Goal: Information Seeking & Learning: Check status

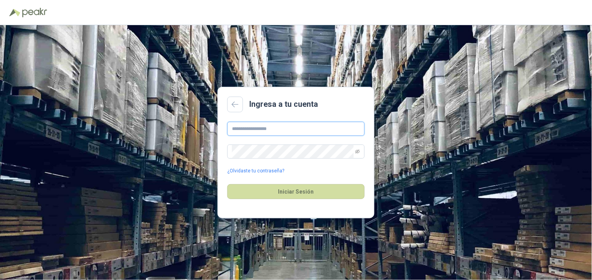
click at [282, 126] on input "text" at bounding box center [295, 129] width 137 height 14
type input "**********"
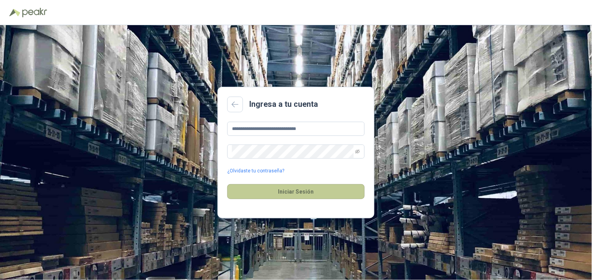
click at [277, 193] on button "Iniciar Sesión" at bounding box center [295, 191] width 137 height 15
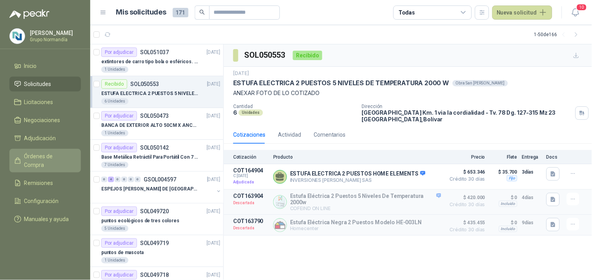
click at [37, 157] on span "Órdenes de Compra" at bounding box center [48, 160] width 49 height 17
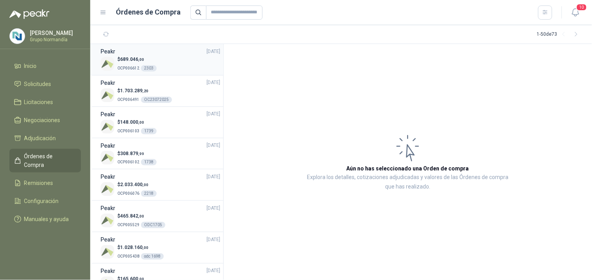
click at [168, 62] on div "$ 689.046 ,00 OCP006612 2303" at bounding box center [161, 64] width 120 height 16
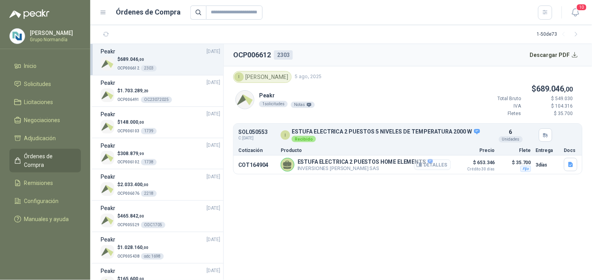
click at [440, 166] on button "Detalles" at bounding box center [432, 164] width 37 height 11
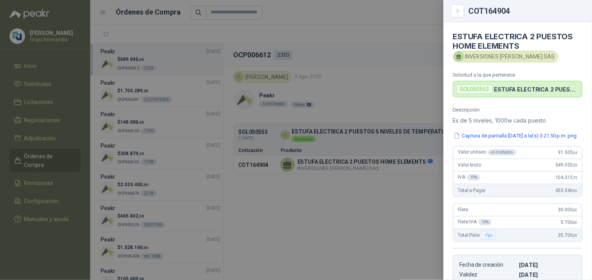
click at [384, 200] on div at bounding box center [296, 140] width 592 height 280
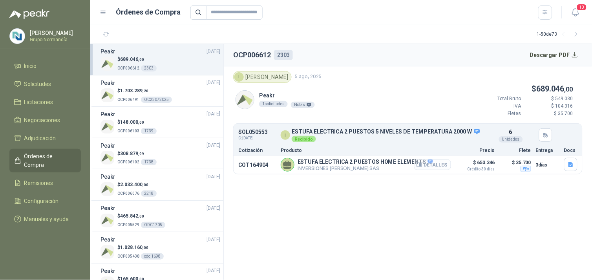
click at [436, 163] on button "Detalles" at bounding box center [432, 164] width 37 height 11
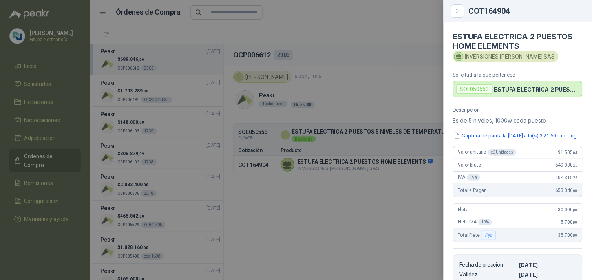
click at [348, 198] on div at bounding box center [296, 140] width 592 height 280
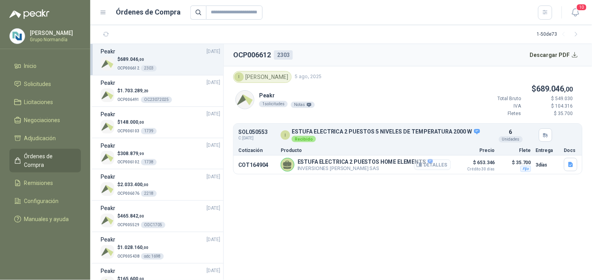
click at [434, 163] on button "Detalles" at bounding box center [432, 164] width 37 height 11
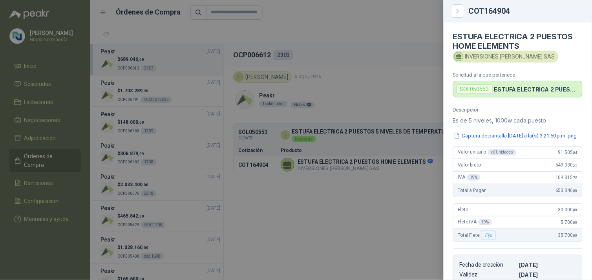
click at [377, 111] on div at bounding box center [296, 140] width 592 height 280
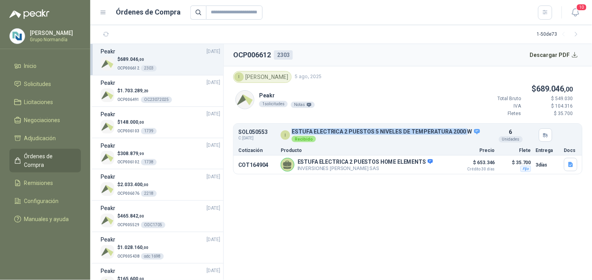
drag, startPoint x: 291, startPoint y: 130, endPoint x: 464, endPoint y: 127, distance: 173.2
click at [464, 127] on article "SOL050553 C: [DATE] I ESTUFA ELECTRICA 2 PUESTOS 5 NIVELES DE TEMPERATURA 2000 …" at bounding box center [408, 135] width 349 height 20
copy p "ESTUFA ELECTRICA 2 PUESTOS 5 NIVELES DE TEMPERATURA 2000"
click at [41, 37] on p "Grupo Normandía" at bounding box center [54, 39] width 49 height 5
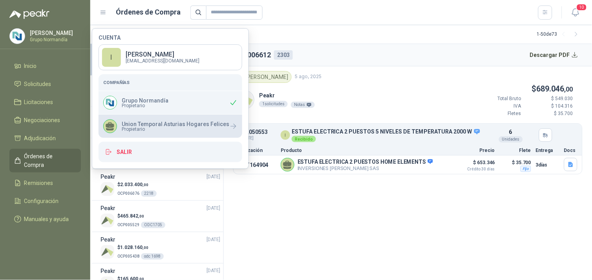
click at [149, 126] on p "Union Temporal Asturias Hogares Felices" at bounding box center [176, 123] width 108 height 5
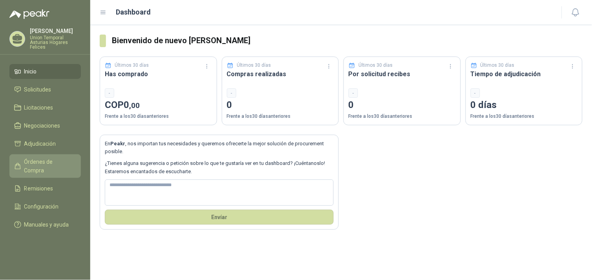
click at [66, 163] on span "Órdenes de Compra" at bounding box center [48, 165] width 49 height 17
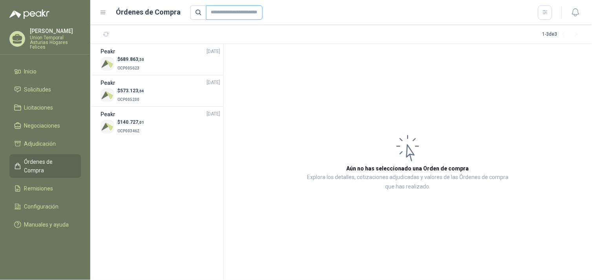
click at [230, 11] on input "text" at bounding box center [234, 12] width 57 height 14
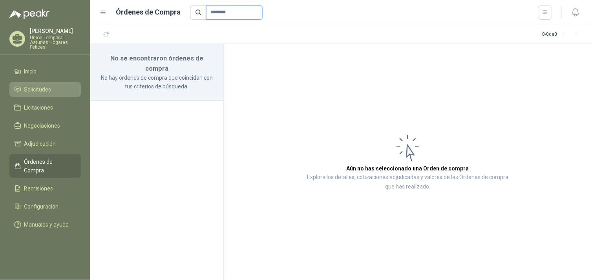
type input "********"
click at [40, 91] on span "Solicitudes" at bounding box center [37, 89] width 27 height 9
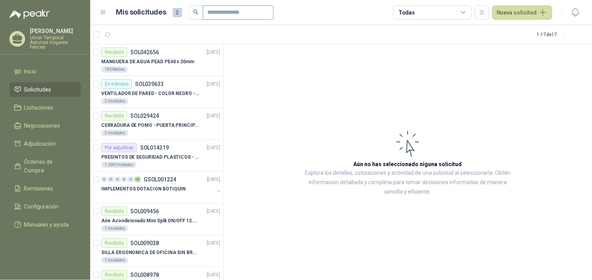
click at [240, 15] on input "text" at bounding box center [235, 12] width 55 height 13
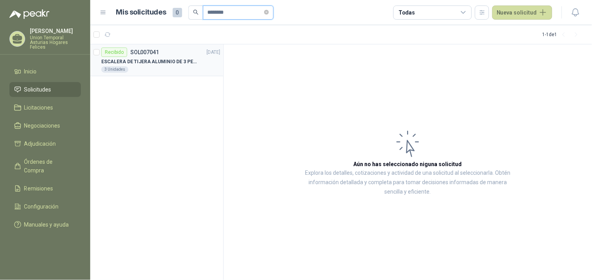
type input "********"
click at [183, 53] on div "Recibido SOL007041 27/07/23" at bounding box center [160, 52] width 119 height 9
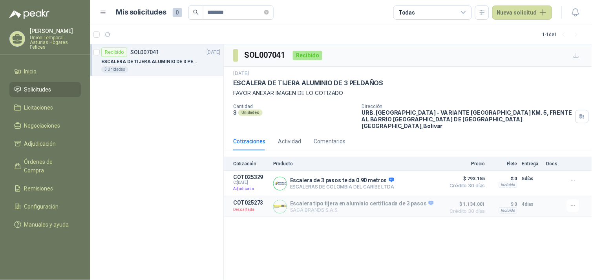
click at [456, 15] on div "Todas" at bounding box center [432, 12] width 79 height 14
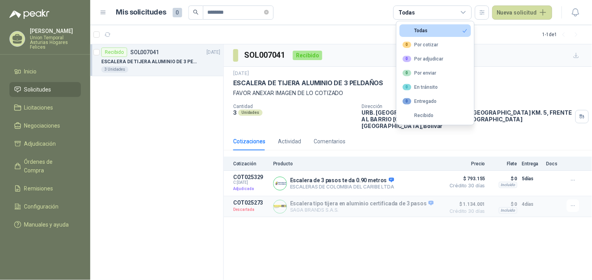
click at [458, 13] on div "Todas" at bounding box center [432, 12] width 79 height 14
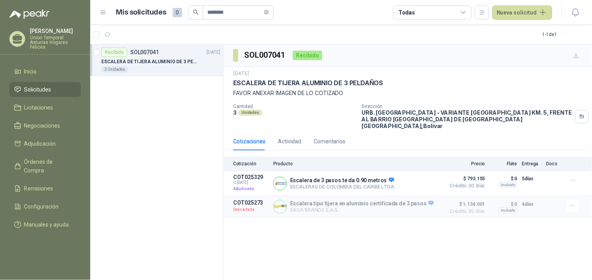
click at [24, 89] on span "Solicitudes" at bounding box center [37, 89] width 27 height 9
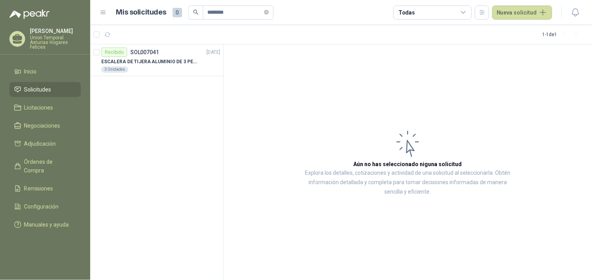
click at [57, 41] on p "Union Temporal Asturias Hogares Felices" at bounding box center [55, 42] width 51 height 14
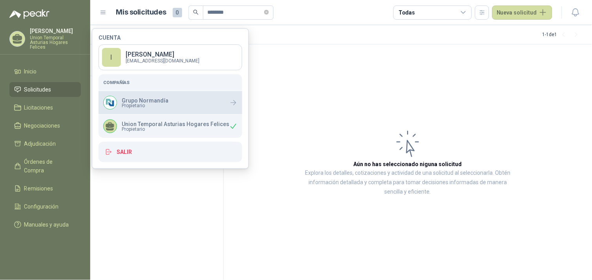
click at [159, 111] on div "Grupo Normandía Propietario" at bounding box center [171, 102] width 144 height 23
